Goal: Information Seeking & Learning: Learn about a topic

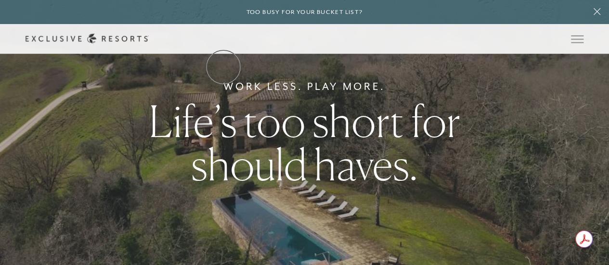
click at [0, 0] on link "The Collection" at bounding box center [0, 0] width 0 height 0
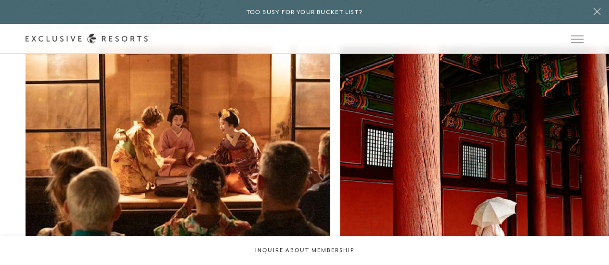
scroll to position [3702, 0]
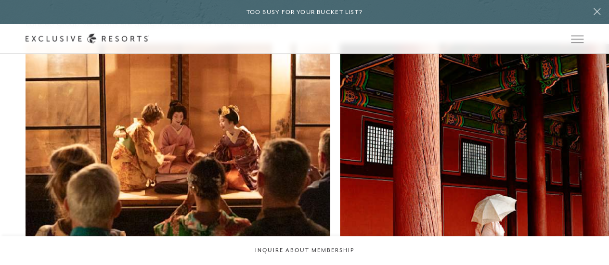
click at [0, 0] on link "Services & Standards" at bounding box center [0, 0] width 0 height 0
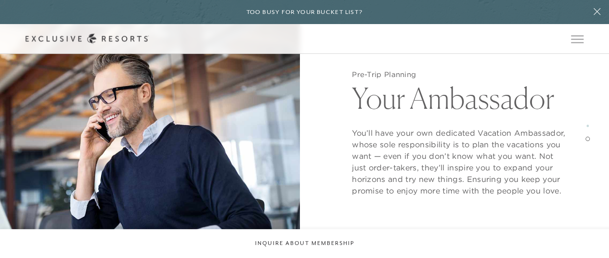
scroll to position [1138, 0]
click at [0, 0] on link "Membership" at bounding box center [0, 0] width 0 height 0
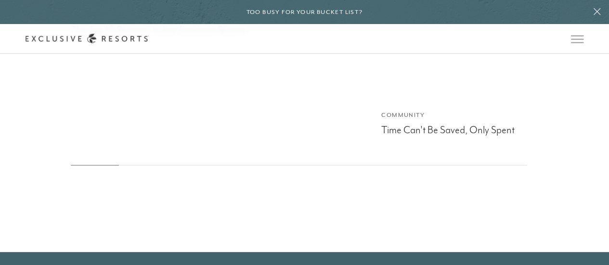
scroll to position [3746, 0]
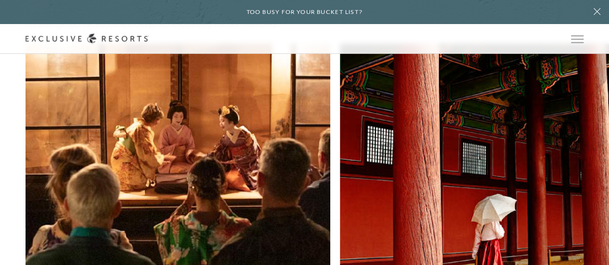
scroll to position [7035, 0]
